Goal: Task Accomplishment & Management: Manage account settings

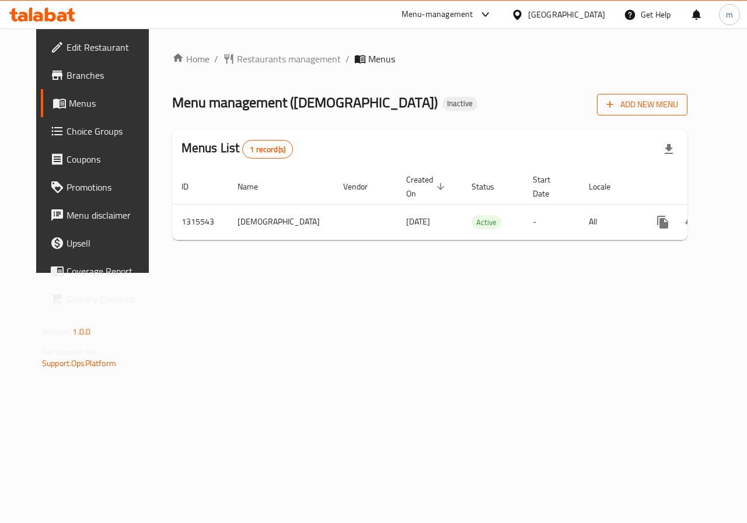
click at [678, 99] on span "Add New Menu" at bounding box center [642, 104] width 72 height 15
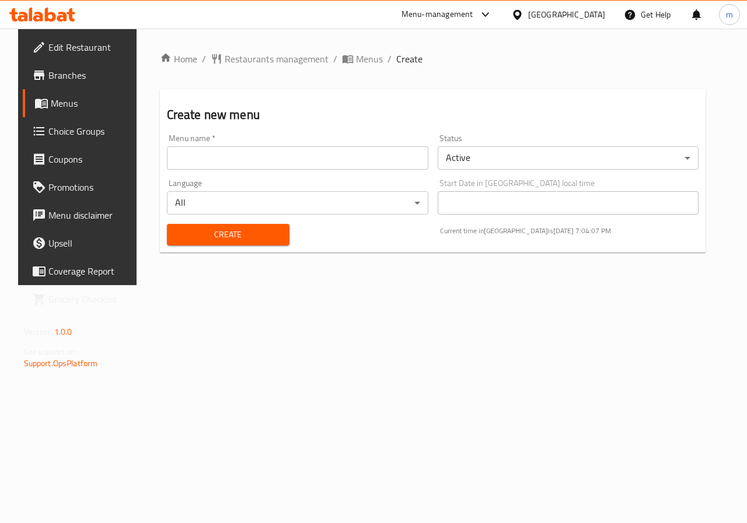
click at [483, 156] on body "​ Menu-management [GEOGRAPHIC_DATA] Get Help m Edit Restaurant Branches Menus C…" at bounding box center [373, 276] width 747 height 495
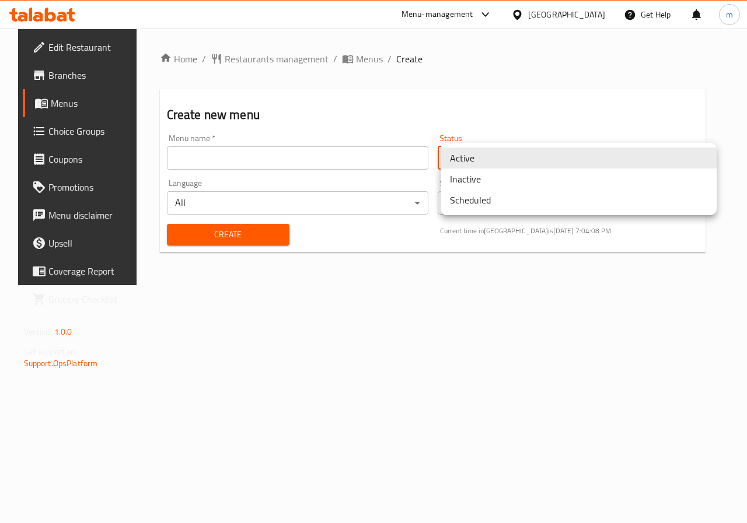
click at [499, 181] on li "Inactive" at bounding box center [579, 179] width 276 height 21
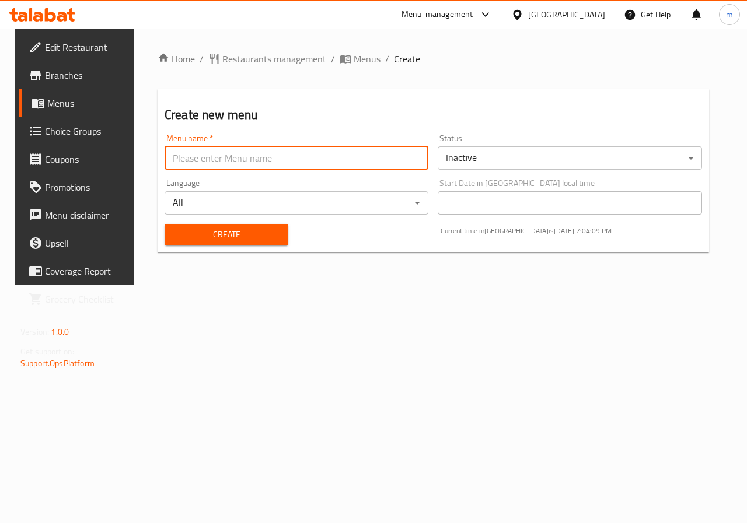
click at [383, 159] on input "text" at bounding box center [297, 157] width 264 height 23
type input "[PERSON_NAME]"
click at [268, 230] on span "Create" at bounding box center [226, 235] width 105 height 15
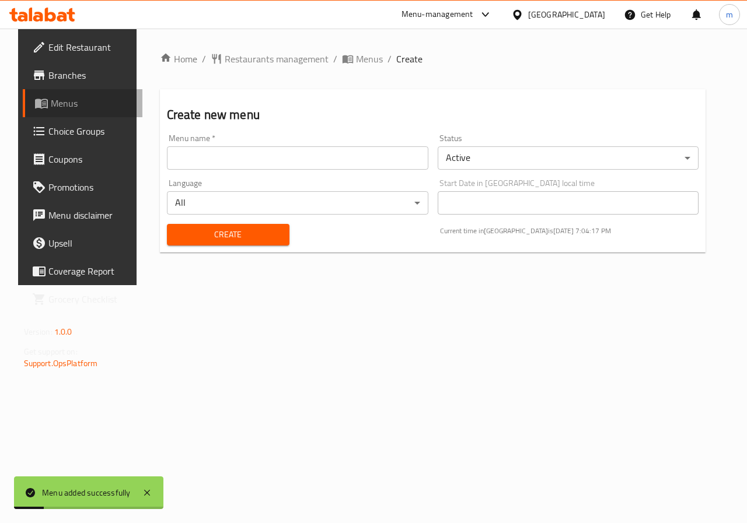
click at [57, 102] on span "Menus" at bounding box center [92, 103] width 83 height 14
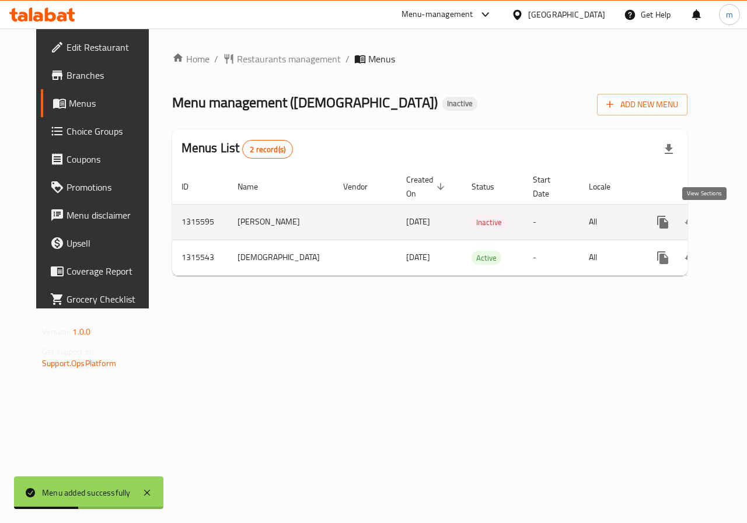
click at [742, 221] on icon "enhanced table" at bounding box center [747, 222] width 11 height 11
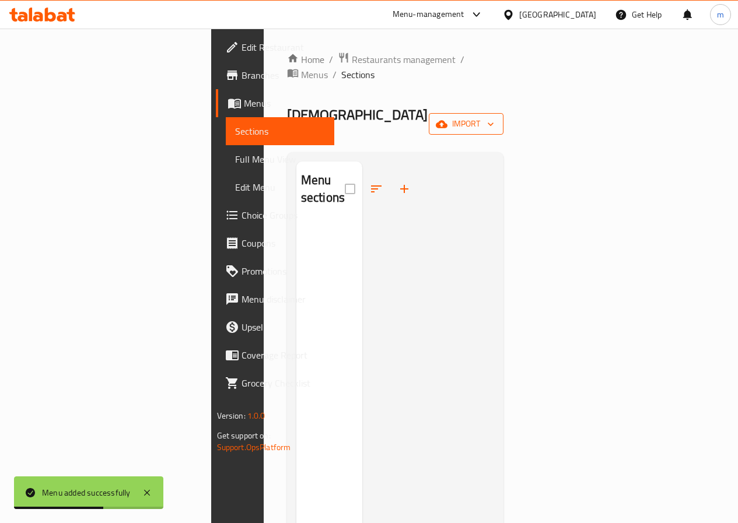
click at [494, 117] on span "import" at bounding box center [466, 124] width 56 height 15
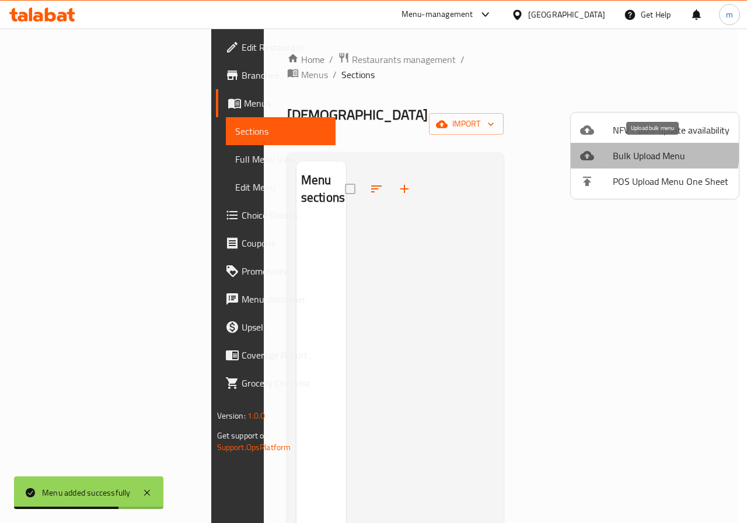
click at [639, 151] on span "Bulk Upload Menu" at bounding box center [671, 156] width 117 height 14
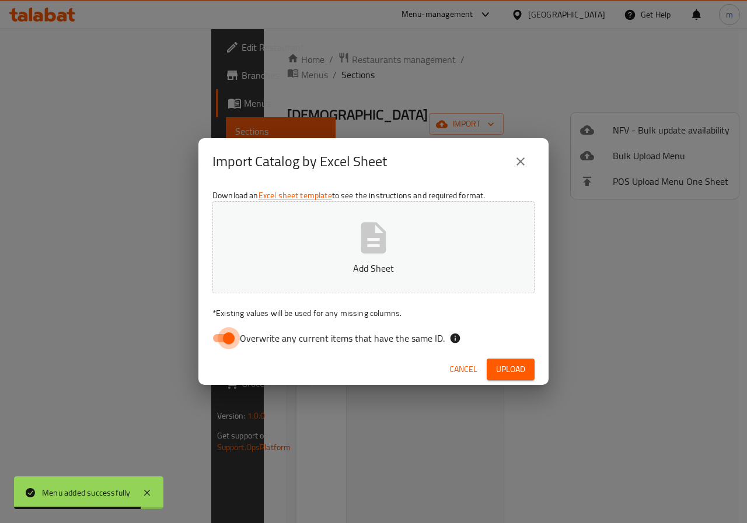
click at [225, 343] on input "Overwrite any current items that have the same ID." at bounding box center [228, 338] width 67 height 22
checkbox input "false"
click at [362, 250] on icon "button" at bounding box center [373, 237] width 25 height 31
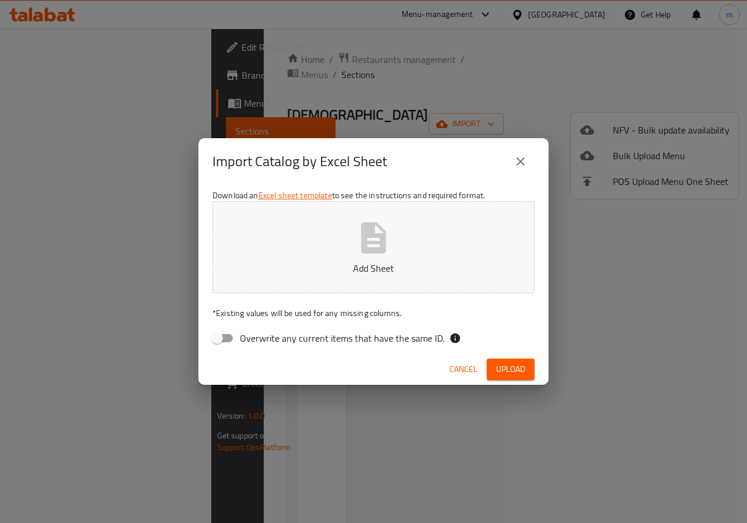
click at [521, 162] on icon "close" at bounding box center [520, 162] width 8 height 8
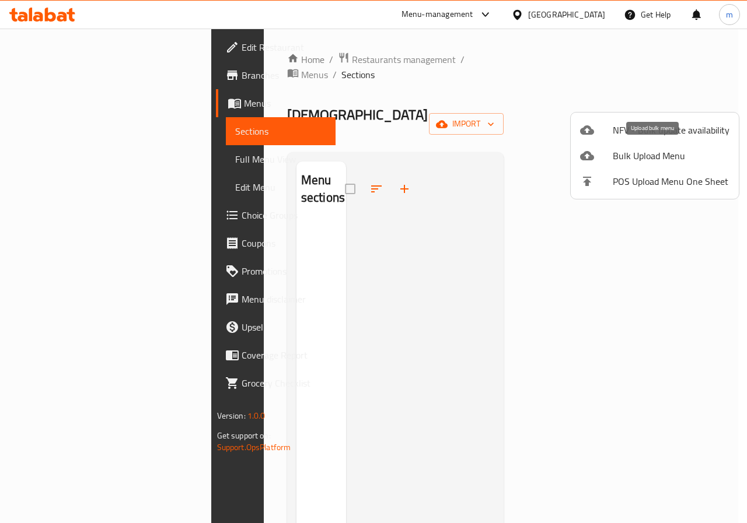
click at [630, 158] on span "Bulk Upload Menu" at bounding box center [671, 156] width 117 height 14
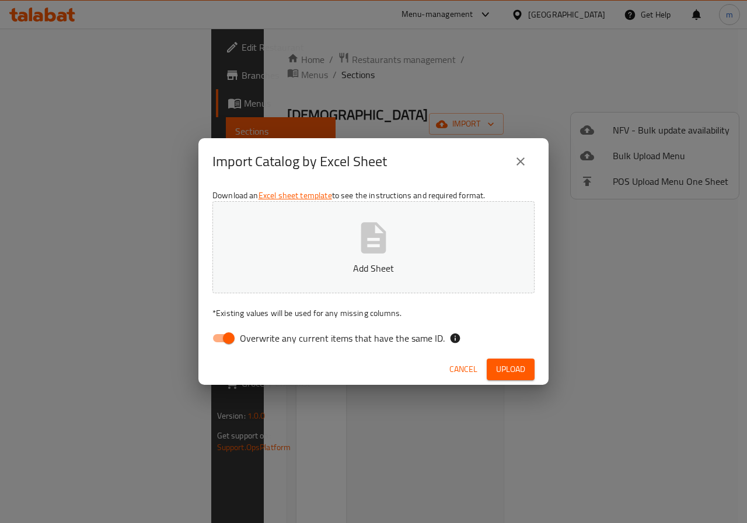
click at [222, 342] on input "Overwrite any current items that have the same ID." at bounding box center [228, 338] width 67 height 22
checkbox input "false"
click at [410, 239] on button "Add Sheet" at bounding box center [373, 247] width 322 height 92
click at [525, 371] on button "Upload" at bounding box center [511, 370] width 48 height 22
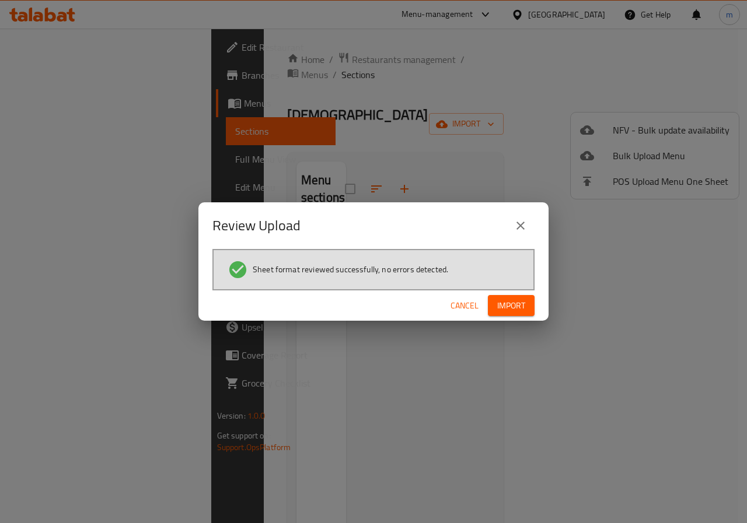
click at [513, 307] on span "Import" at bounding box center [511, 306] width 28 height 15
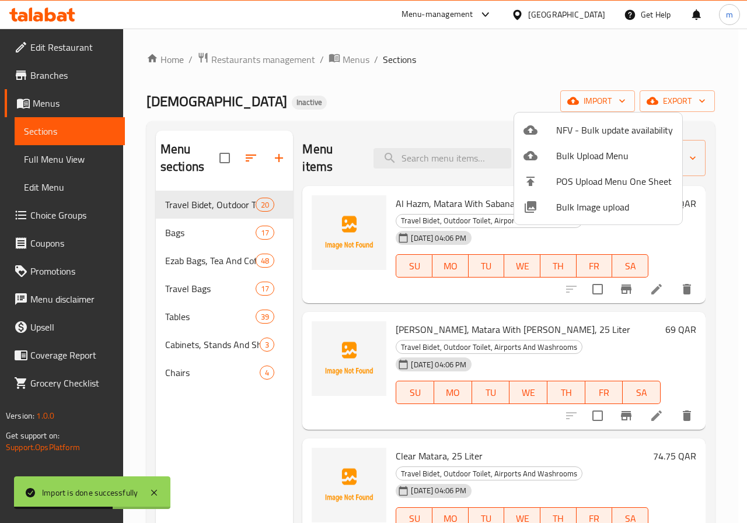
click at [474, 92] on div at bounding box center [373, 261] width 747 height 523
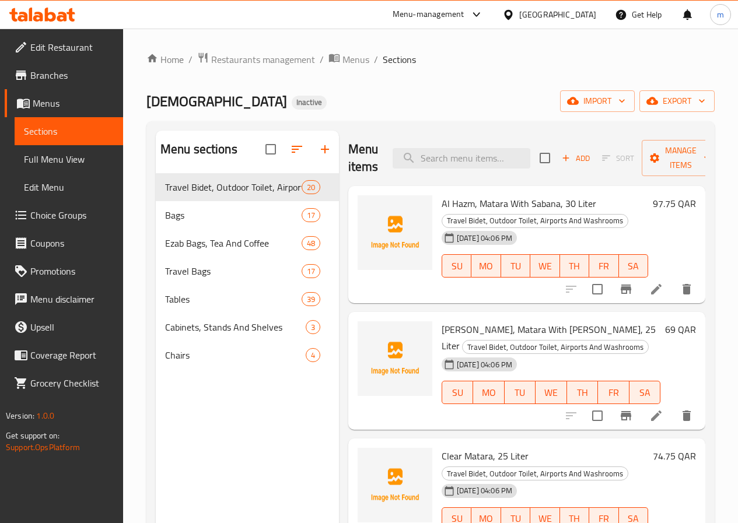
click at [67, 158] on span "Full Menu View" at bounding box center [69, 159] width 90 height 14
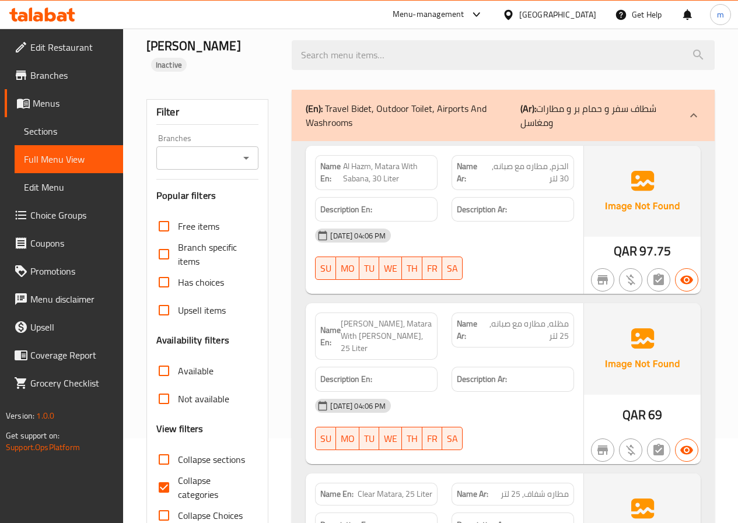
scroll to position [175, 0]
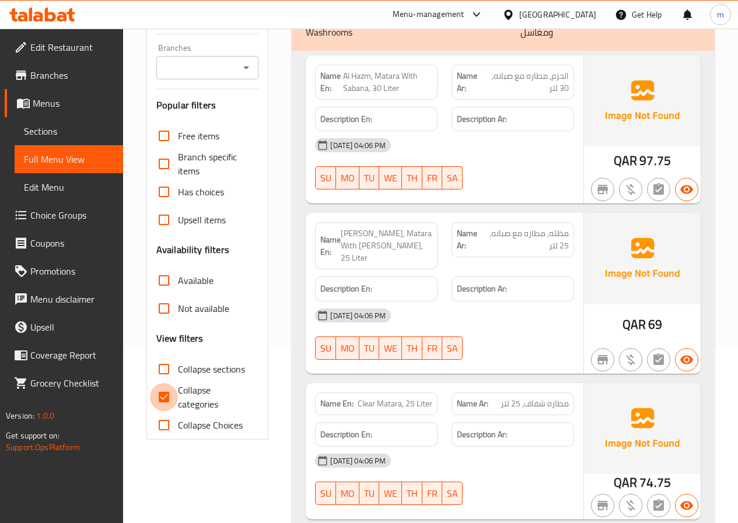
click at [161, 383] on input "Collapse categories" at bounding box center [164, 397] width 28 height 28
checkbox input "false"
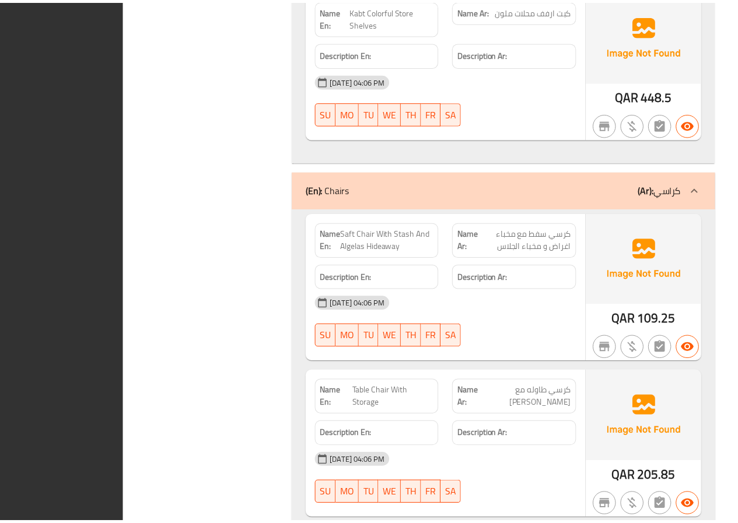
scroll to position [22952, 0]
